Goal: Information Seeking & Learning: Learn about a topic

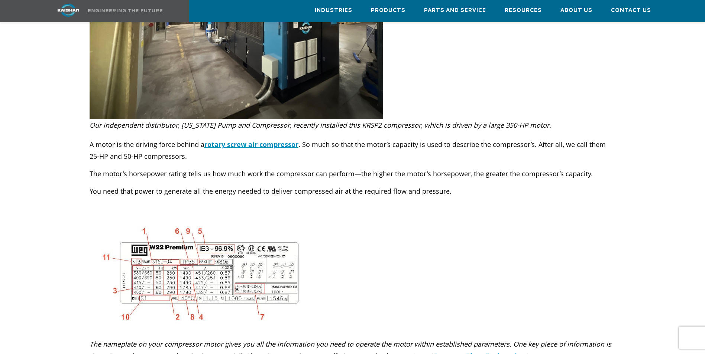
scroll to position [297, 0]
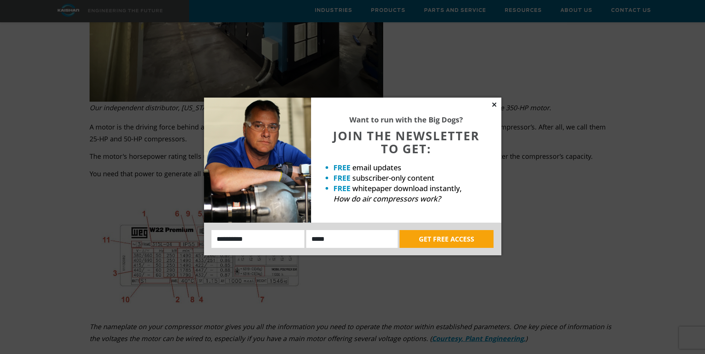
click at [493, 107] on icon at bounding box center [494, 104] width 7 height 7
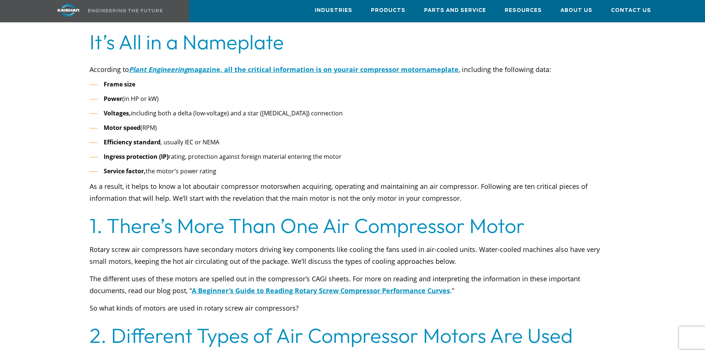
scroll to position [669, 0]
